Goal: Task Accomplishment & Management: Manage account settings

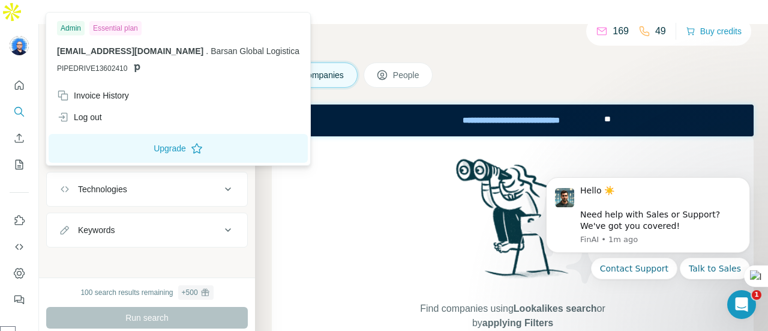
click at [20, 36] on img at bounding box center [19, 45] width 19 height 19
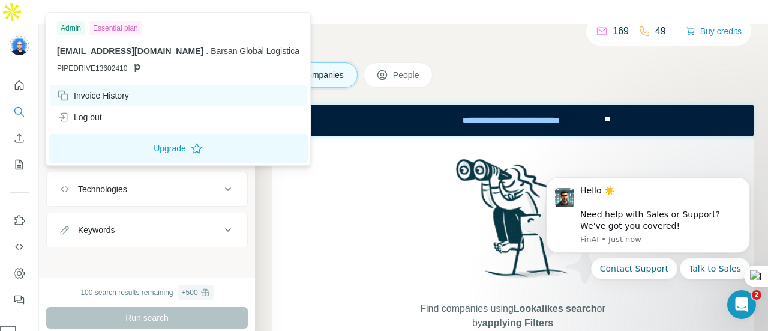
click at [97, 98] on div "Invoice History" at bounding box center [93, 95] width 72 height 12
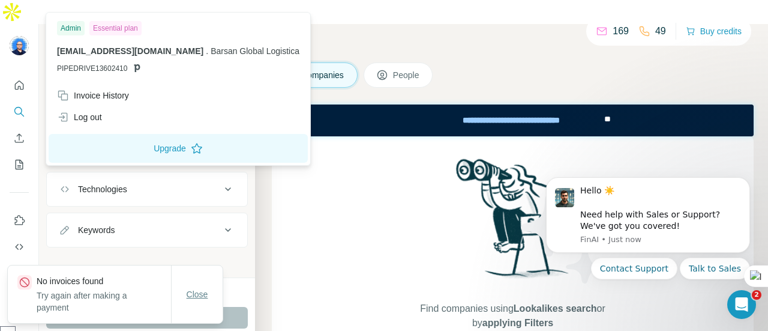
click at [199, 287] on button "Close" at bounding box center [197, 294] width 38 height 22
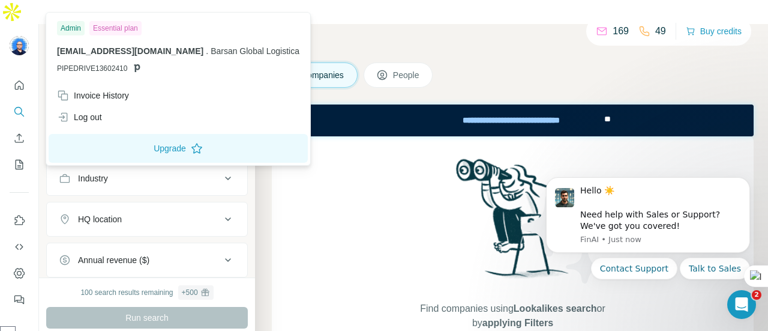
click at [17, 36] on img at bounding box center [19, 45] width 19 height 19
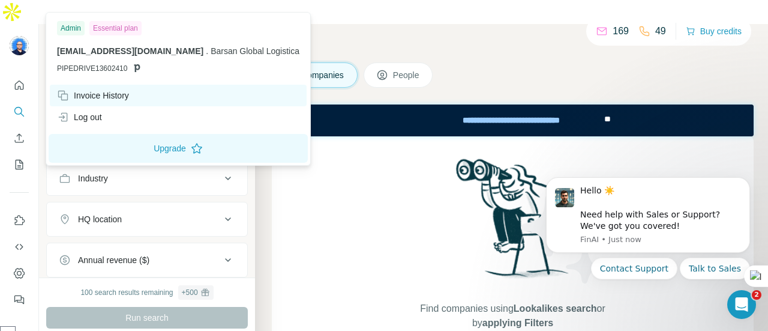
click at [103, 95] on div "Invoice History" at bounding box center [93, 95] width 72 height 12
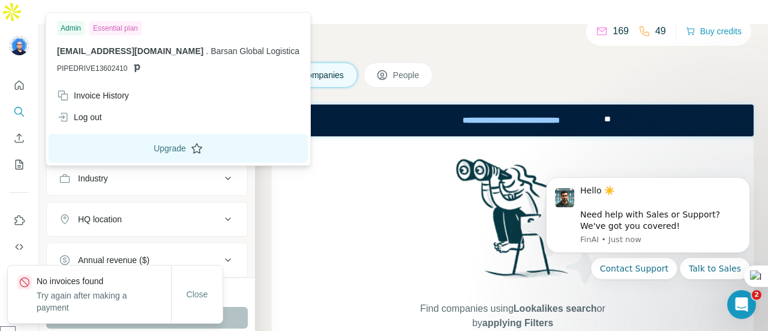
click at [226, 149] on button "Upgrade" at bounding box center [178, 148] width 259 height 29
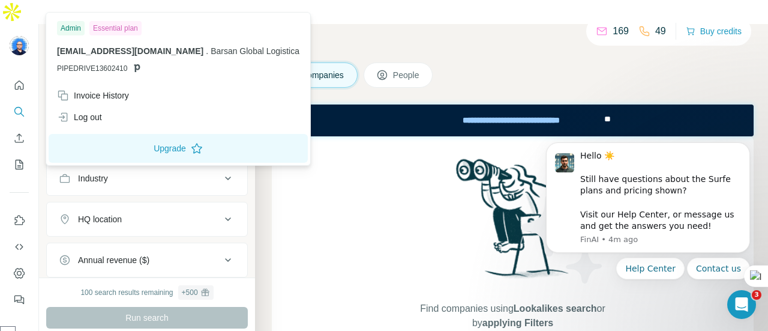
click at [108, 29] on div "Essential plan" at bounding box center [115, 28] width 52 height 14
click at [518, 62] on div "Companies People" at bounding box center [513, 74] width 482 height 25
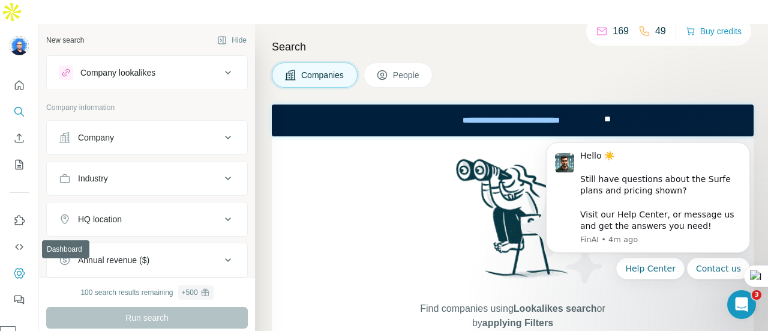
click at [25, 262] on button "Dashboard" at bounding box center [19, 273] width 19 height 22
